Goal: Browse casually: Explore the website without a specific task or goal

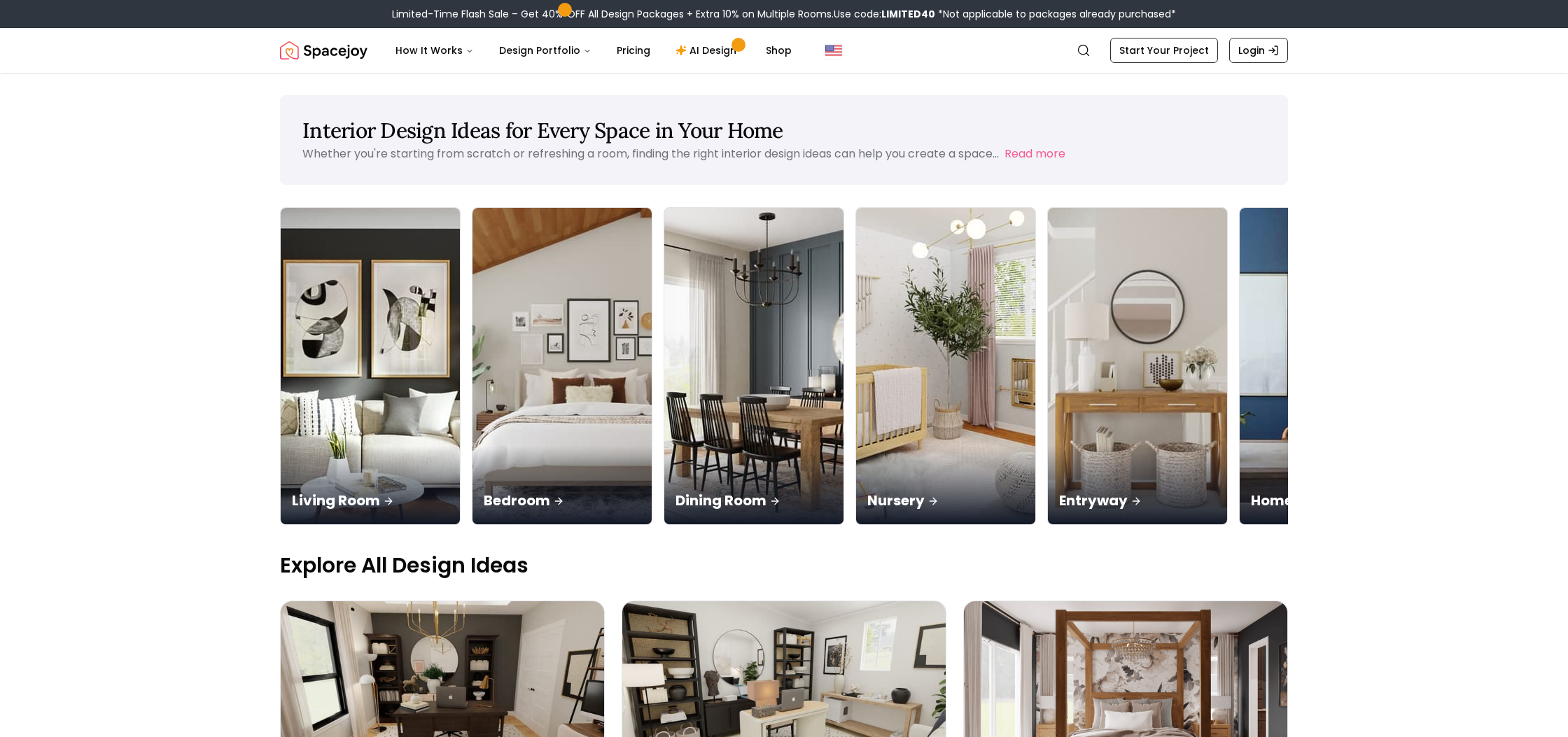
click at [316, 56] on img "Spacejoy" at bounding box center [324, 50] width 87 height 28
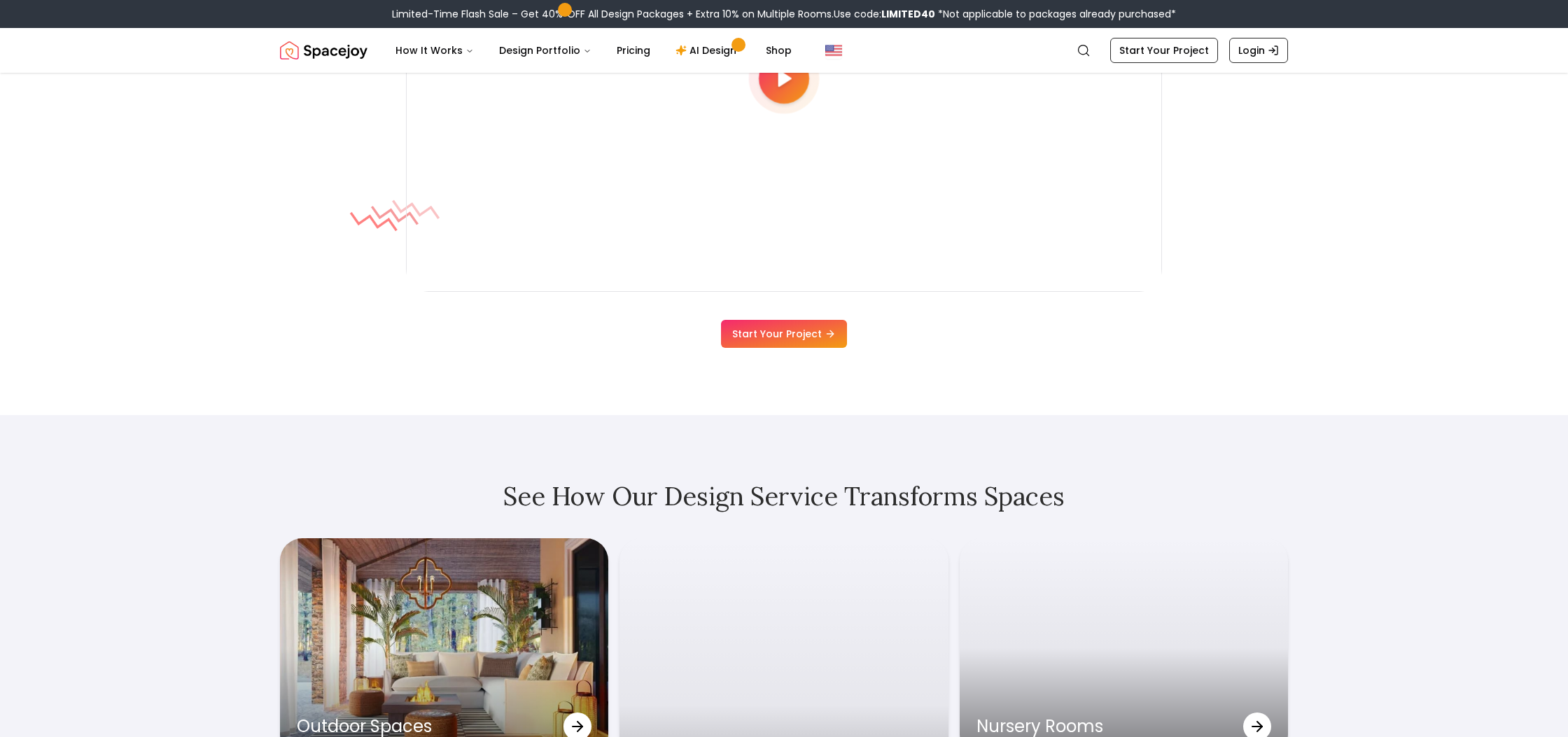
scroll to position [3822, 0]
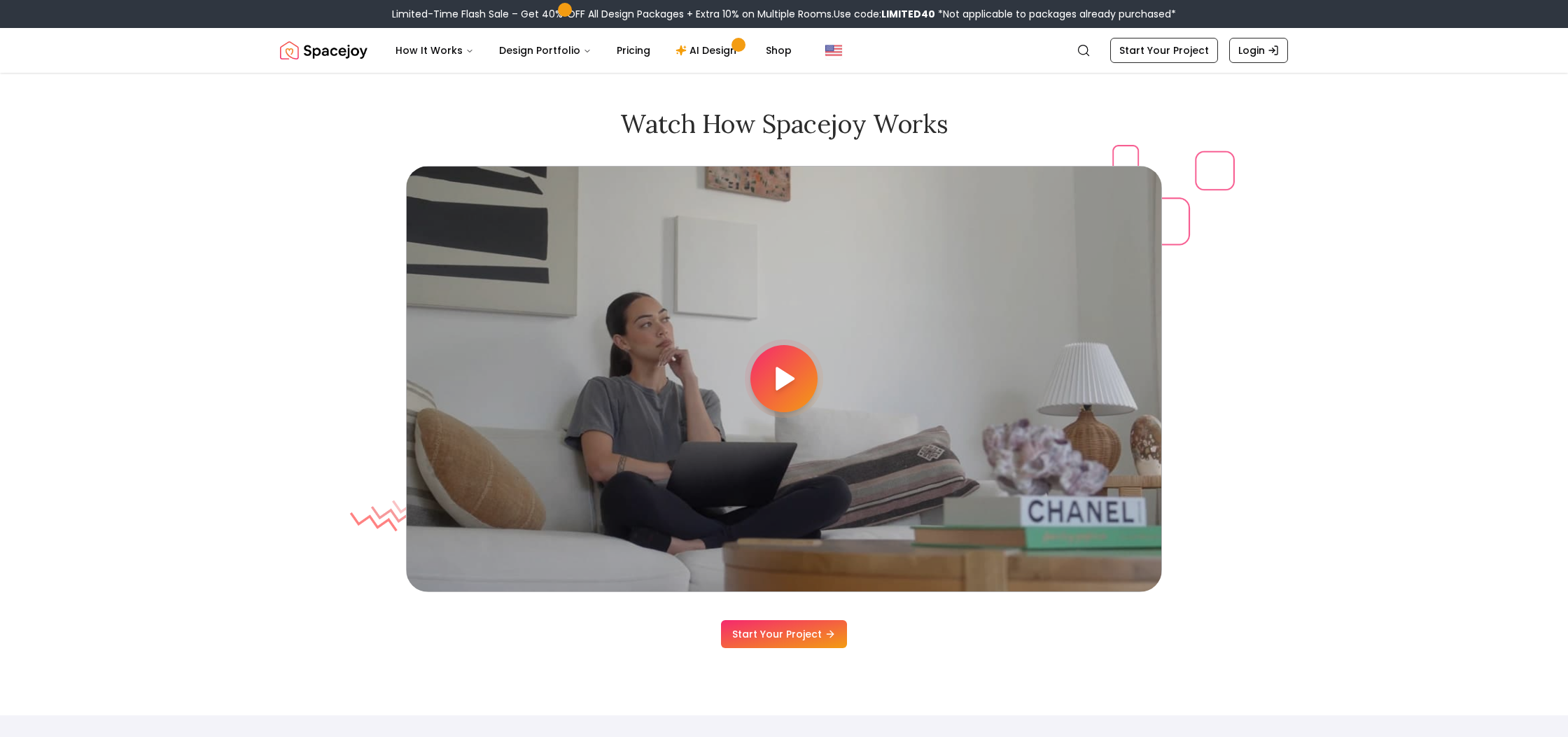
click at [767, 371] on div at bounding box center [784, 378] width 67 height 67
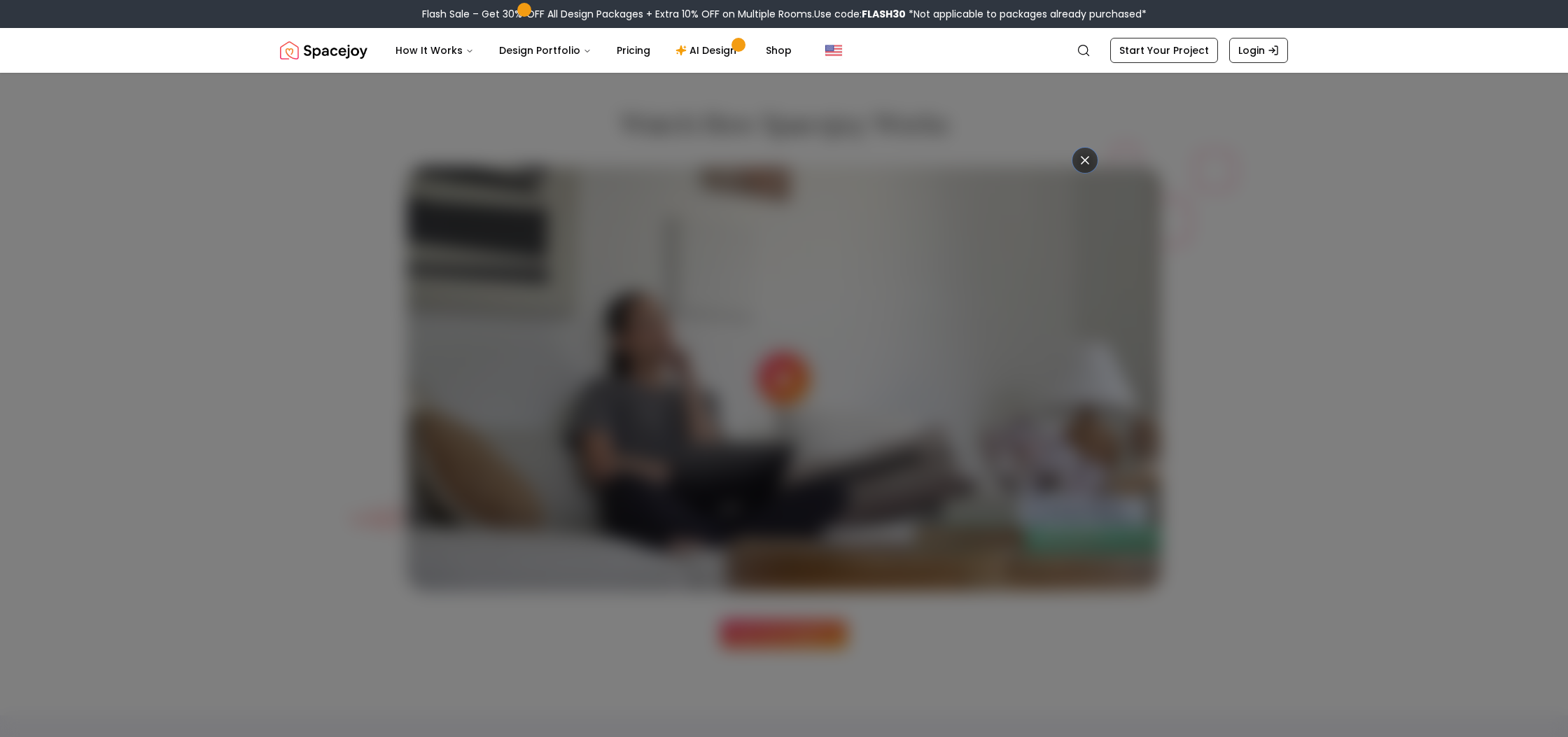
click at [1291, 417] on div at bounding box center [784, 368] width 1568 height 737
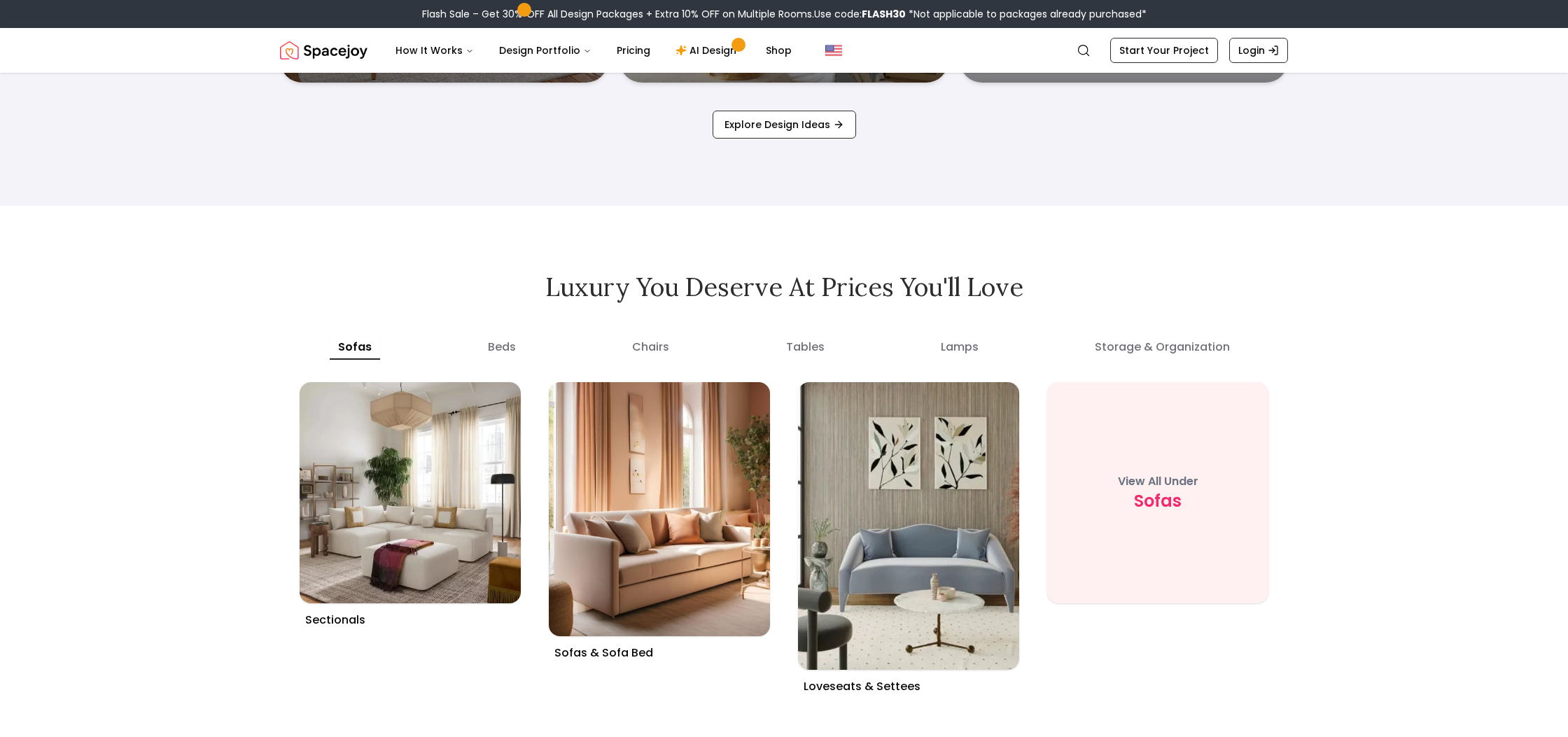
scroll to position [5139, 0]
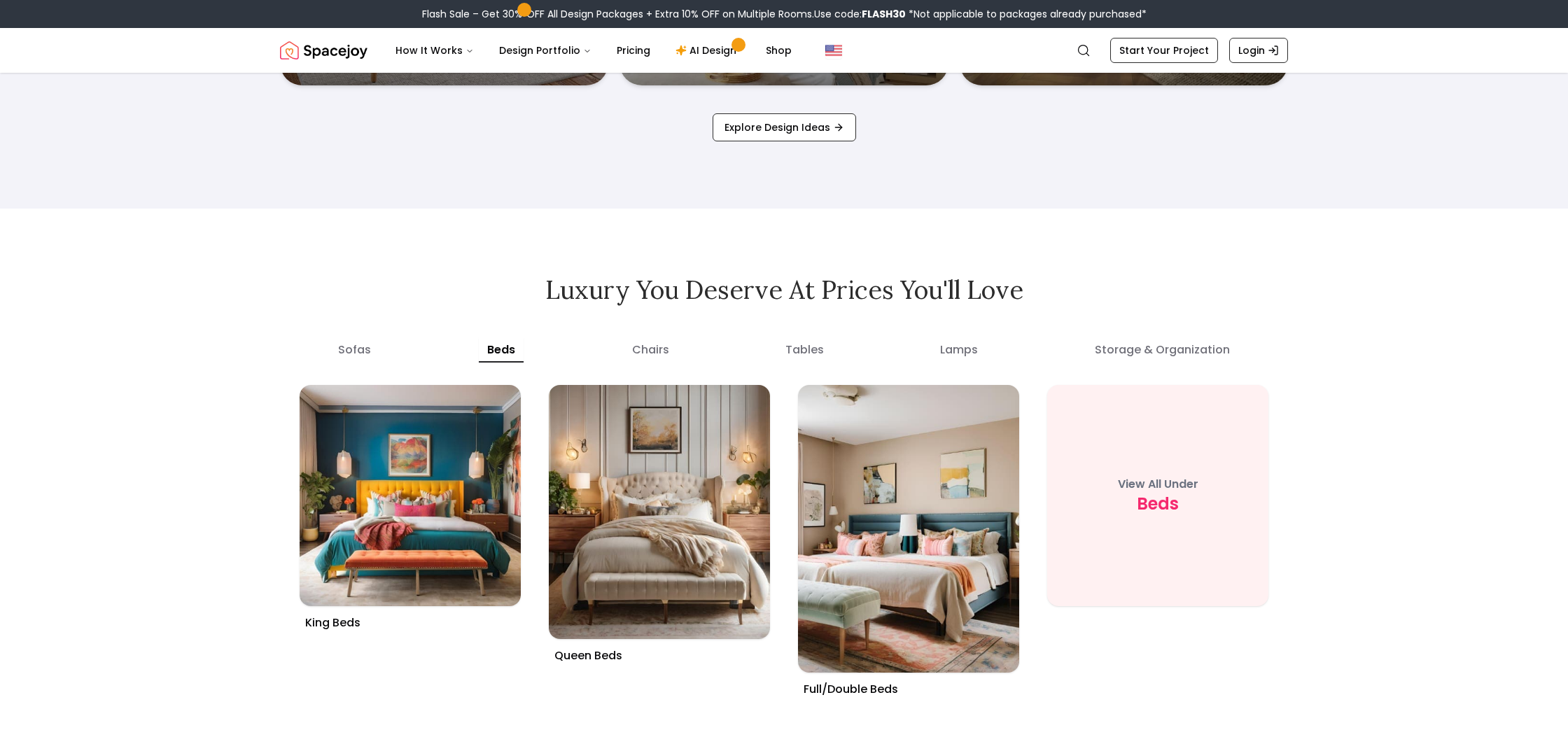
click at [517, 347] on button "beds" at bounding box center [501, 350] width 44 height 26
click at [668, 357] on button "chairs" at bounding box center [650, 350] width 54 height 26
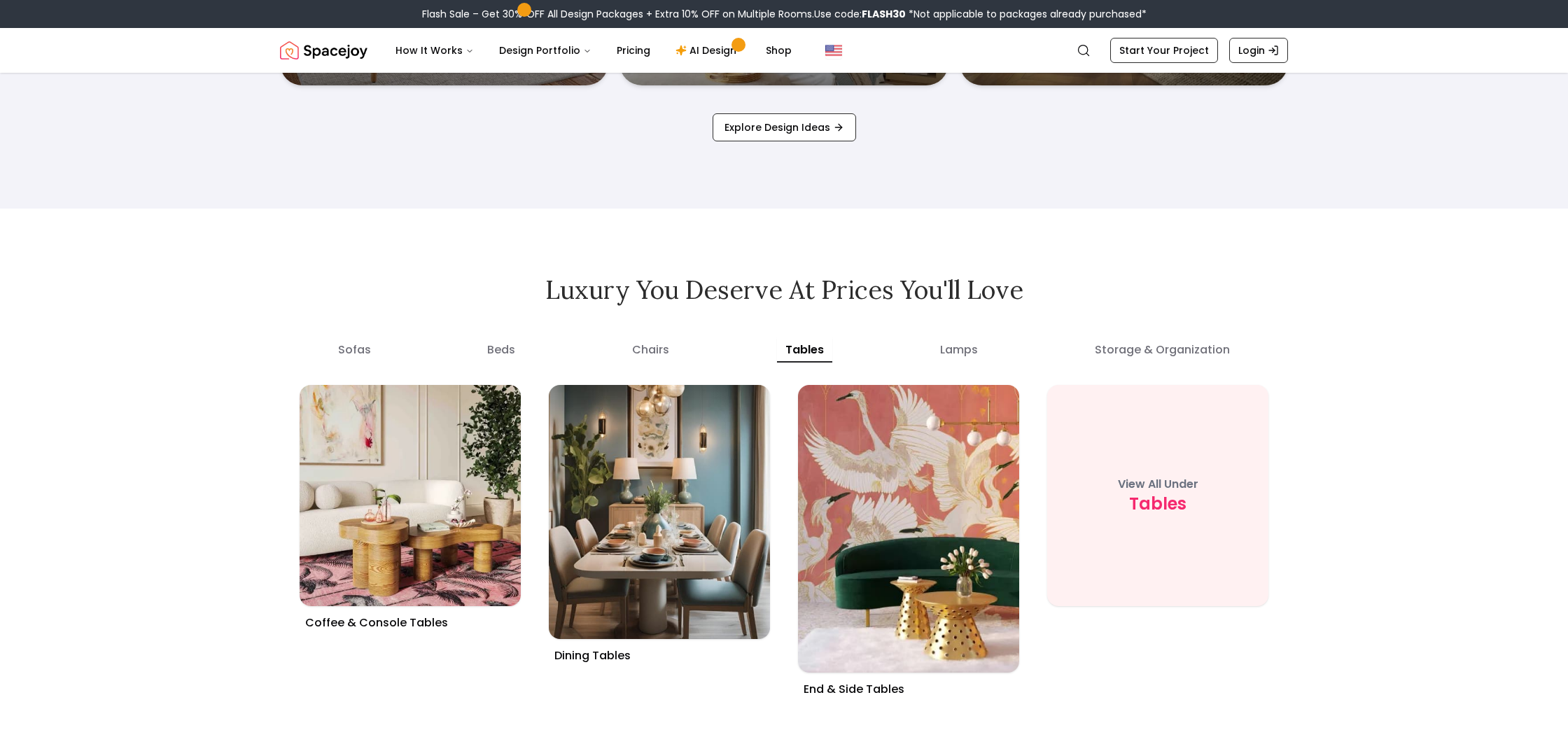
click at [825, 353] on button "tables" at bounding box center [804, 350] width 56 height 26
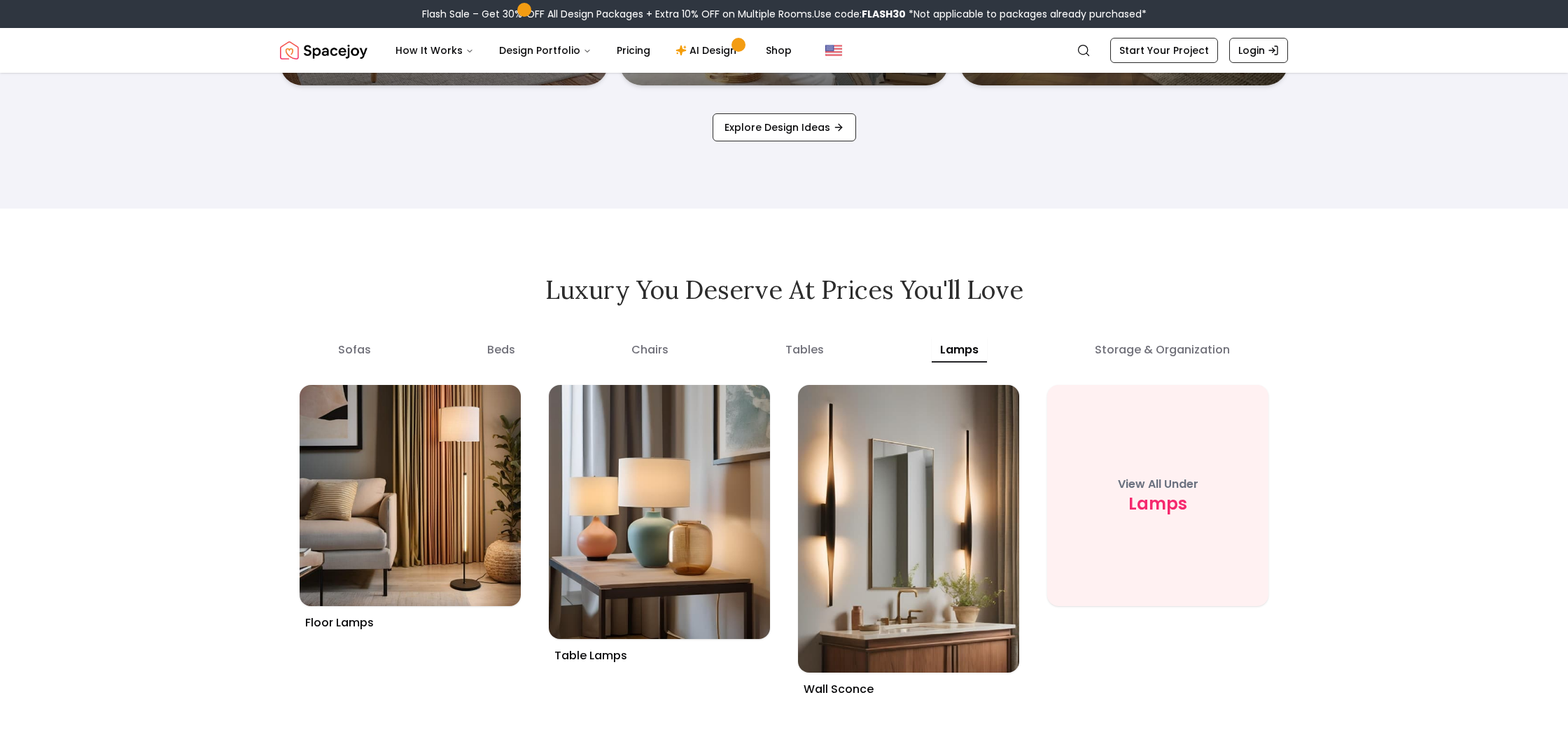
click at [986, 351] on button "lamps" at bounding box center [959, 350] width 56 height 26
click at [1143, 351] on organization "storage & organization" at bounding box center [1162, 350] width 152 height 26
